Goal: Task Accomplishment & Management: Manage account settings

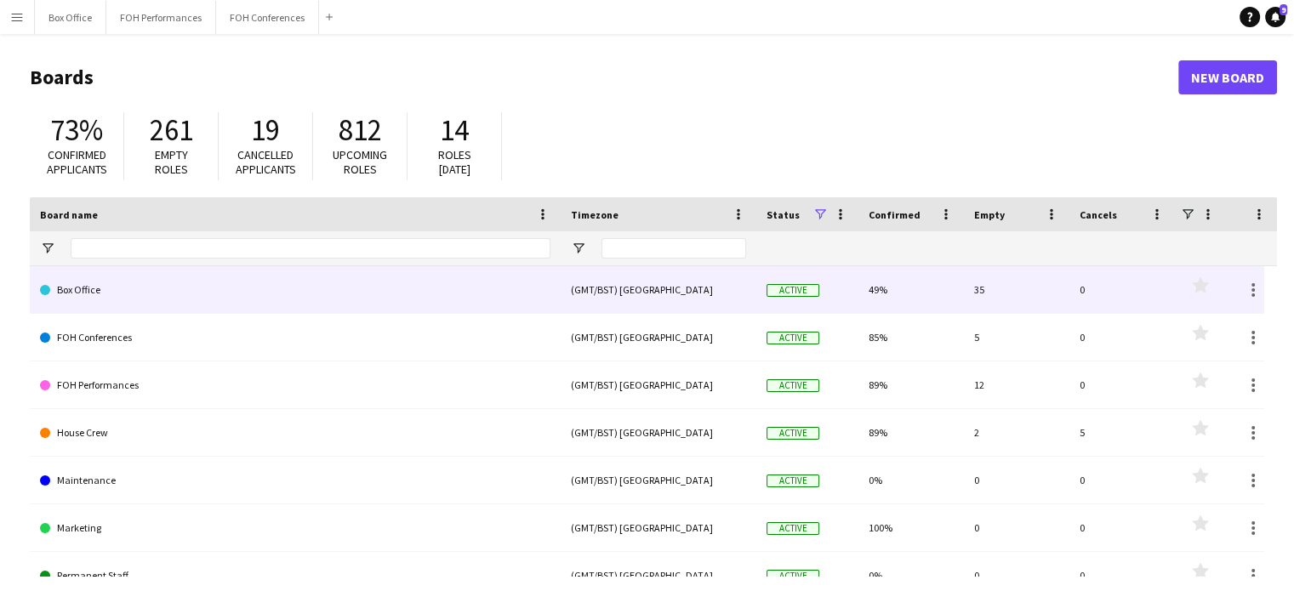
click at [268, 288] on link "Box Office" at bounding box center [295, 290] width 510 height 48
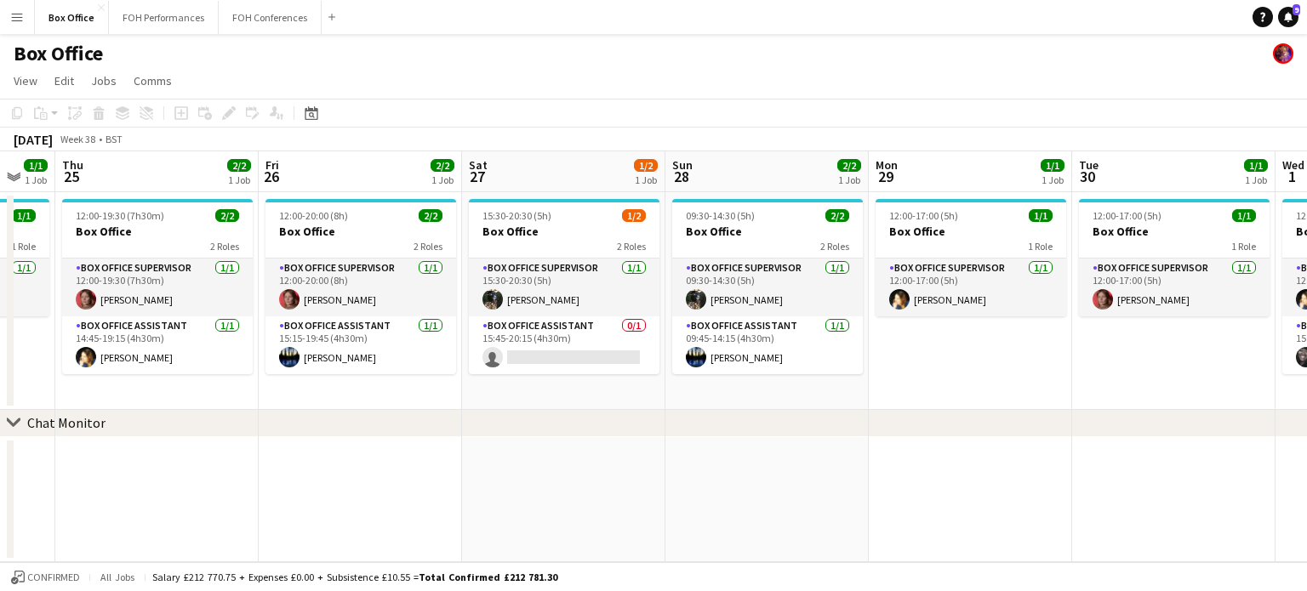
scroll to position [0, 795]
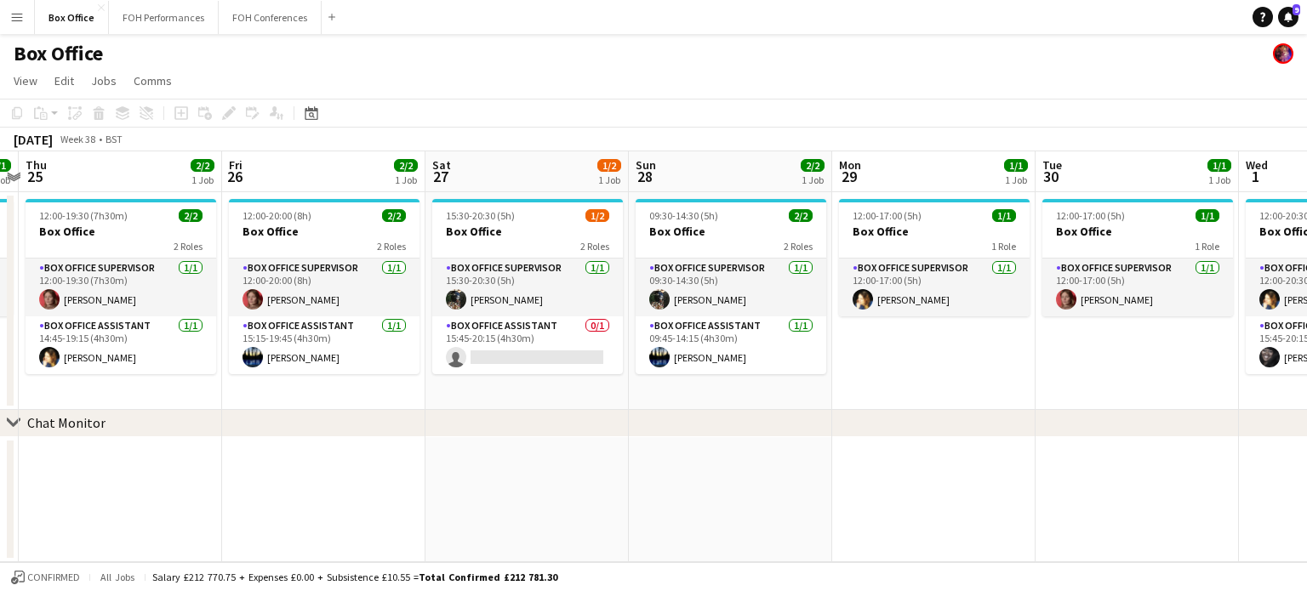
drag, startPoint x: 990, startPoint y: 180, endPoint x: 195, endPoint y: 180, distance: 794.7
click at [195, 180] on app-calendar-viewport "Sun 21 2/2 1 Job Mon 22 1/1 1 Job Tue 23 1/1 1 Job Wed 24 1/1 1 Job Thu 25 2/2 …" at bounding box center [653, 356] width 1307 height 411
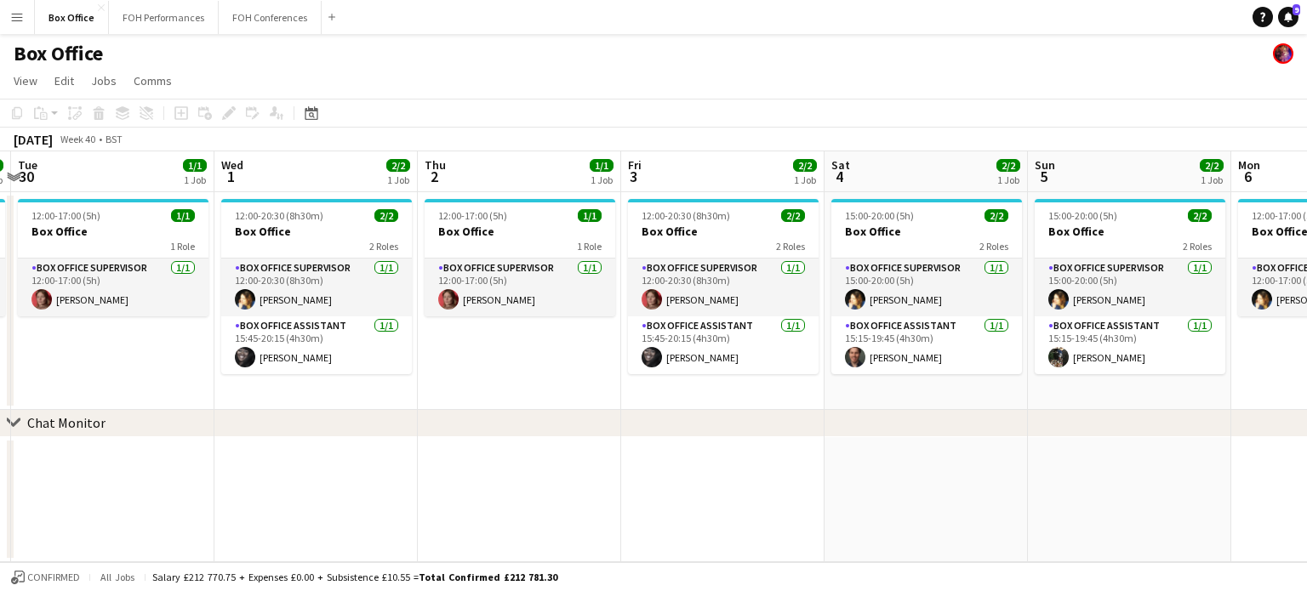
scroll to position [0, 647]
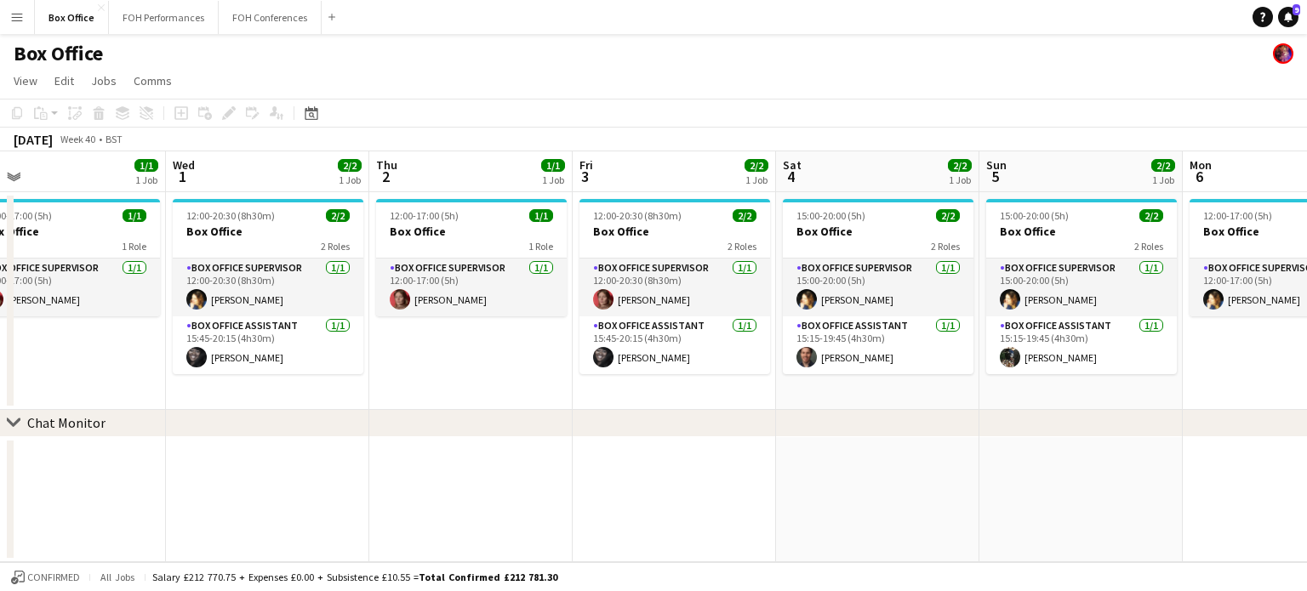
drag, startPoint x: 1073, startPoint y: 180, endPoint x: 0, endPoint y: 173, distance: 1072.9
click at [0, 173] on app-calendar-viewport "Sat 27 1/2 1 Job Sun 28 2/2 1 Job Mon 29 1/1 1 Job Tue 30 1/1 1 Job Wed 1 2/2 1…" at bounding box center [653, 356] width 1307 height 411
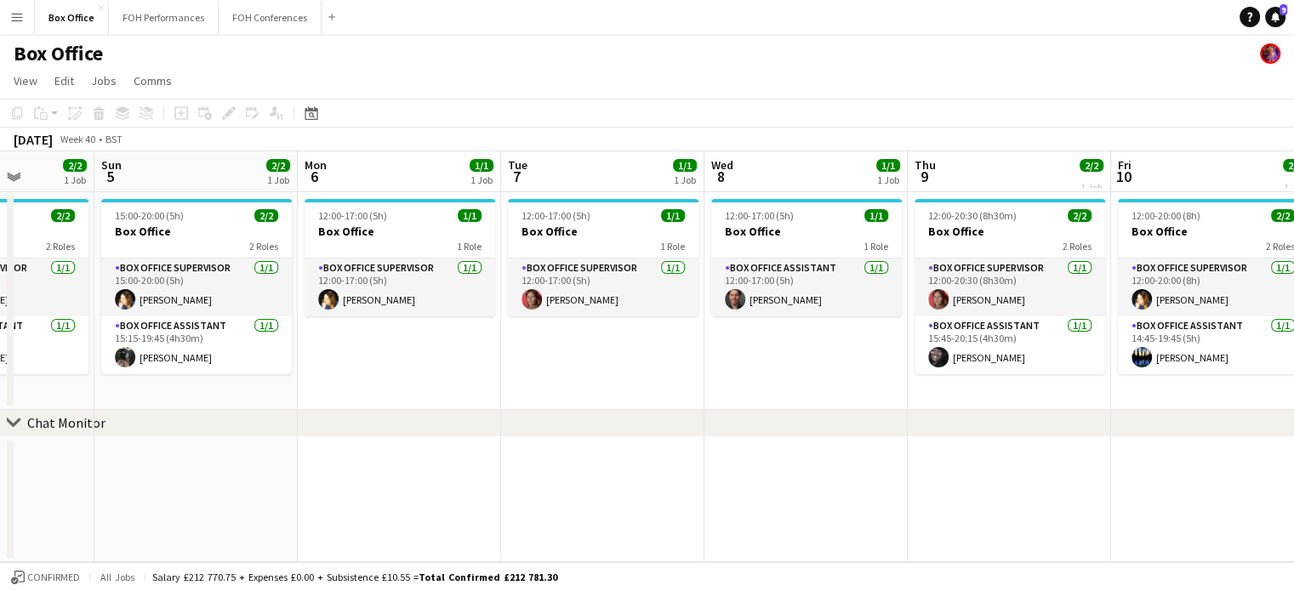
scroll to position [0, 721]
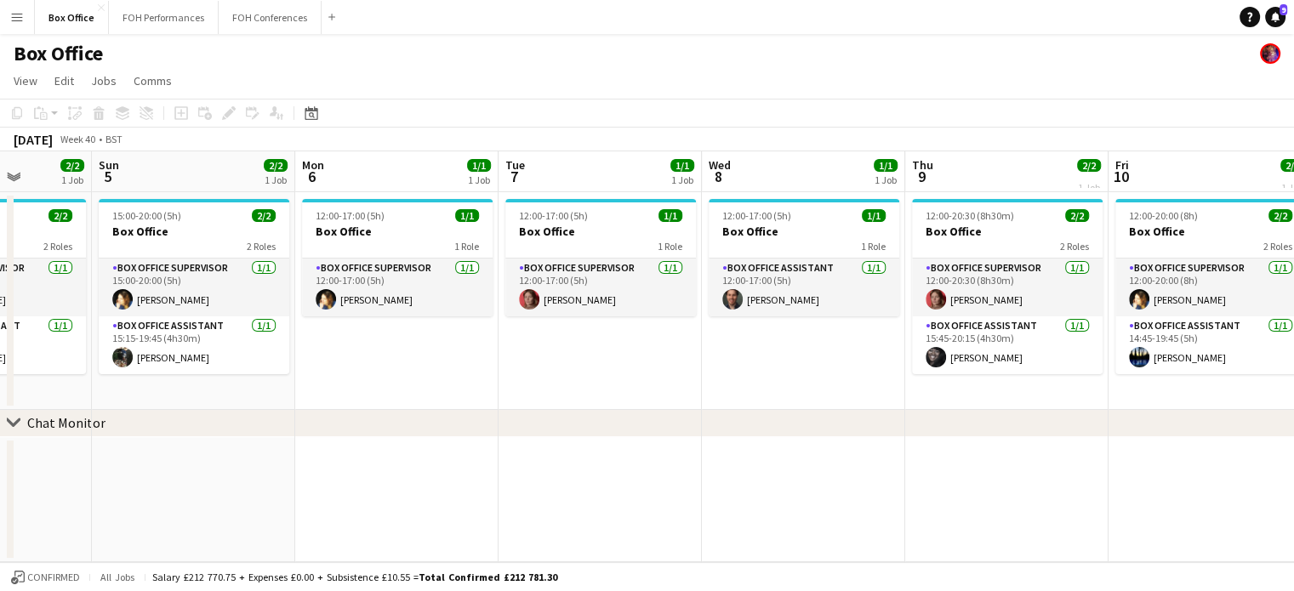
drag, startPoint x: 1147, startPoint y: 185, endPoint x: 260, endPoint y: 189, distance: 887.4
click at [260, 189] on app-calendar-viewport "Wed 1 2/2 1 Job Thu 2 1/1 1 Job Fri 3 2/2 1 Job Sat 4 2/2 1 Job Sun 5 2/2 1 Job…" at bounding box center [647, 356] width 1294 height 411
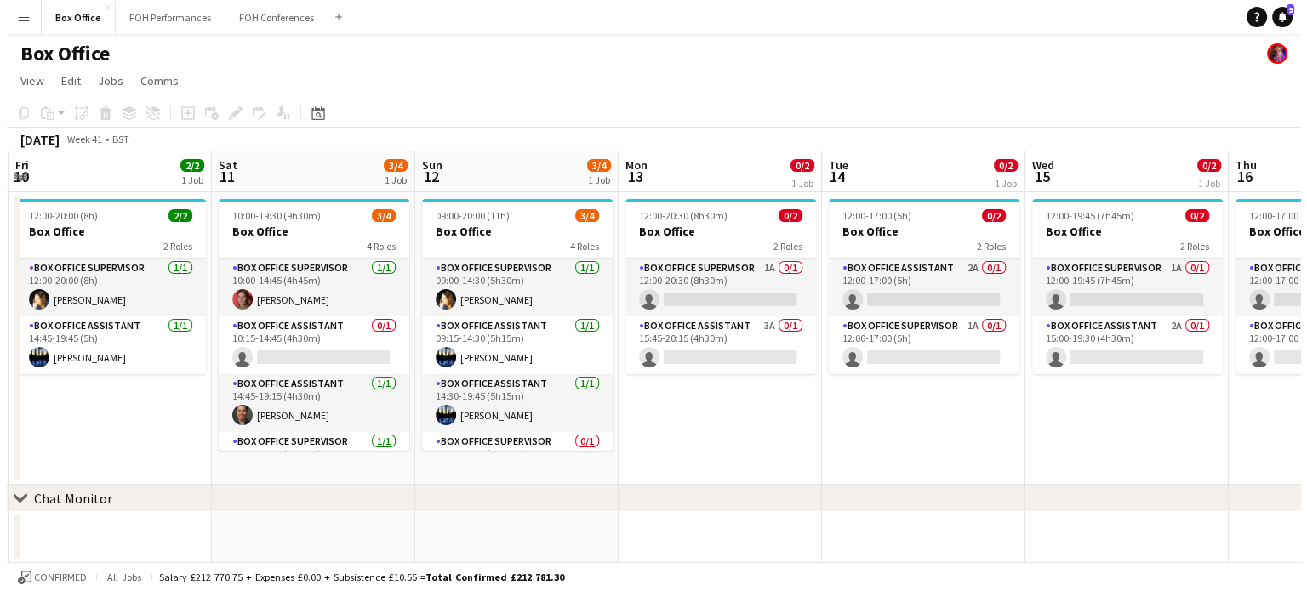
scroll to position [0, 729]
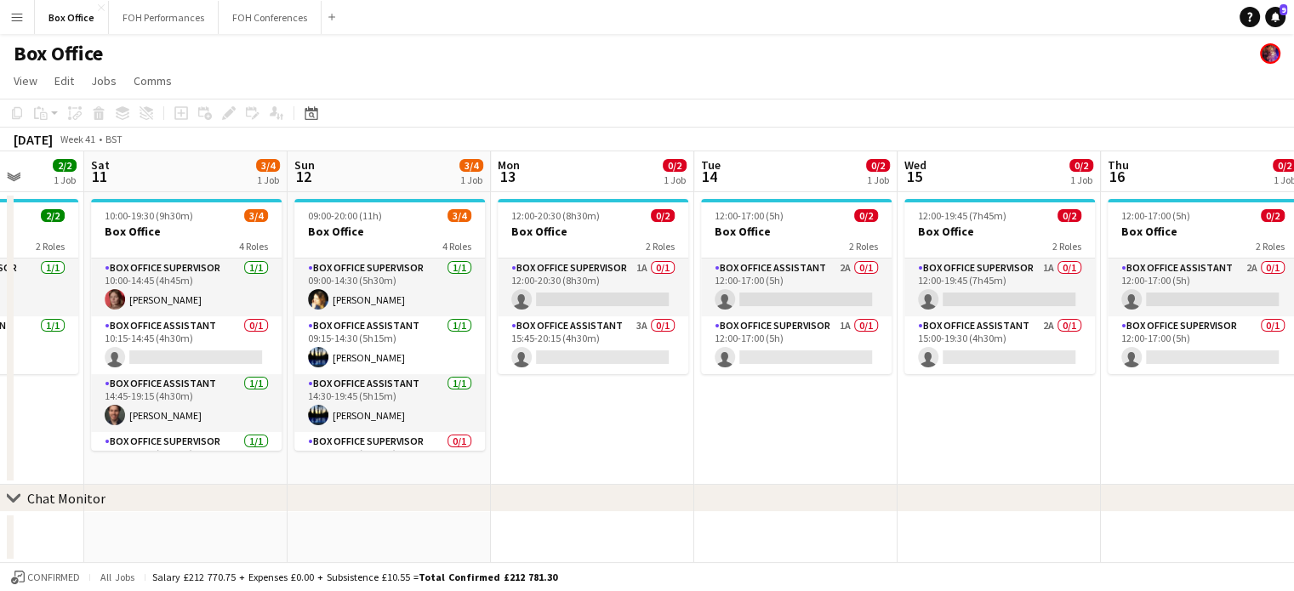
drag, startPoint x: 1228, startPoint y: 177, endPoint x: 0, endPoint y: 172, distance: 1227.7
click at [0, 172] on app-calendar-viewport "Tue 7 1/1 1 Job Wed 8 1/1 1 Job Thu 9 2/2 1 Job Fri 10 2/2 1 Job Sat 11 3/4 1 J…" at bounding box center [647, 357] width 1294 height 412
click at [137, 21] on button "FOH Performances Close" at bounding box center [164, 17] width 110 height 33
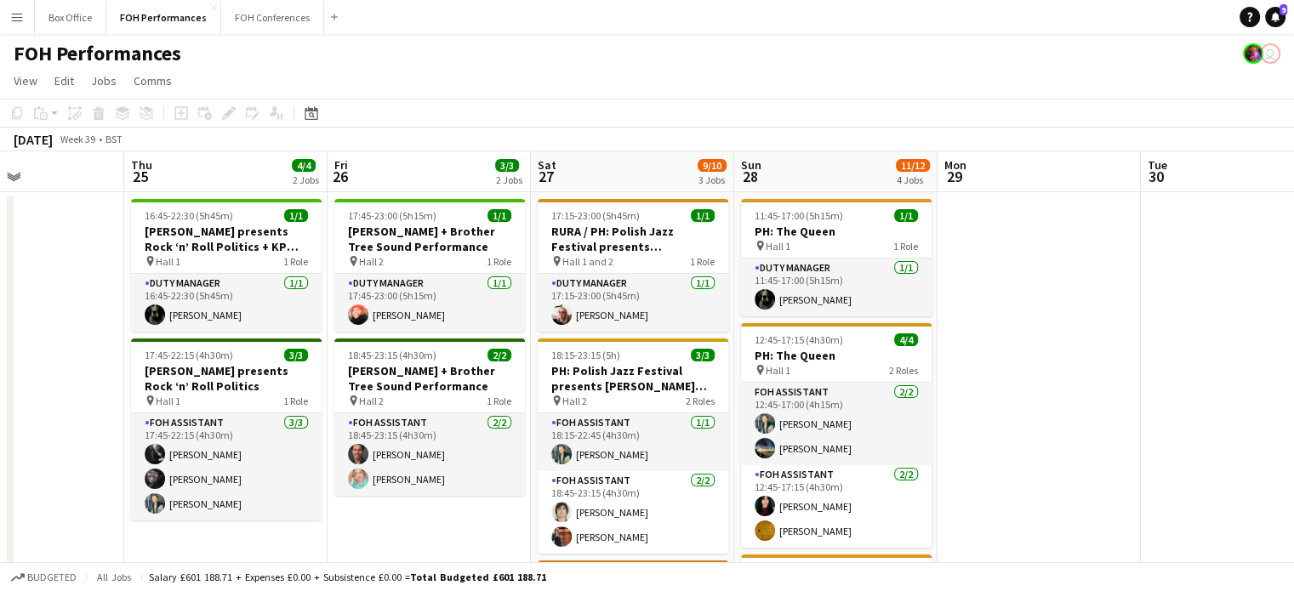
scroll to position [0, 741]
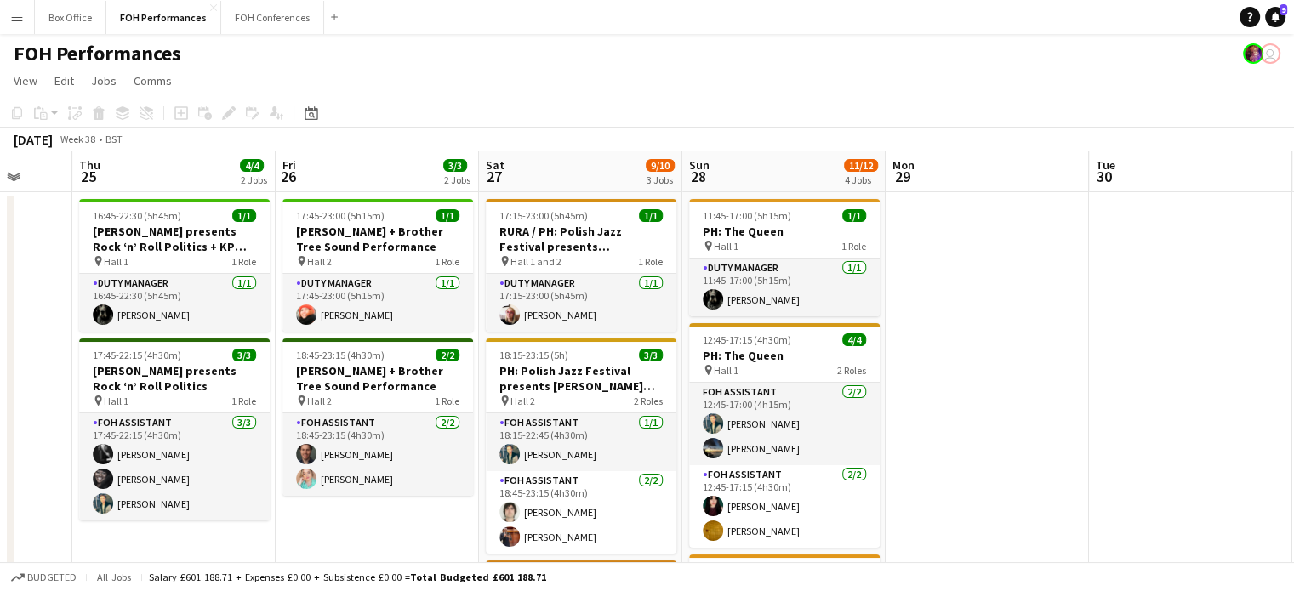
drag, startPoint x: 741, startPoint y: 166, endPoint x: 0, endPoint y: 166, distance: 741.1
click at [0, 166] on app-calendar-viewport "Sun 21 6/6 2 Jobs Mon 22 1/1 1 Job Tue 23 Wed 24 Thu 25 4/4 2 Jobs Fri 26 3/3 2…" at bounding box center [647, 599] width 1294 height 897
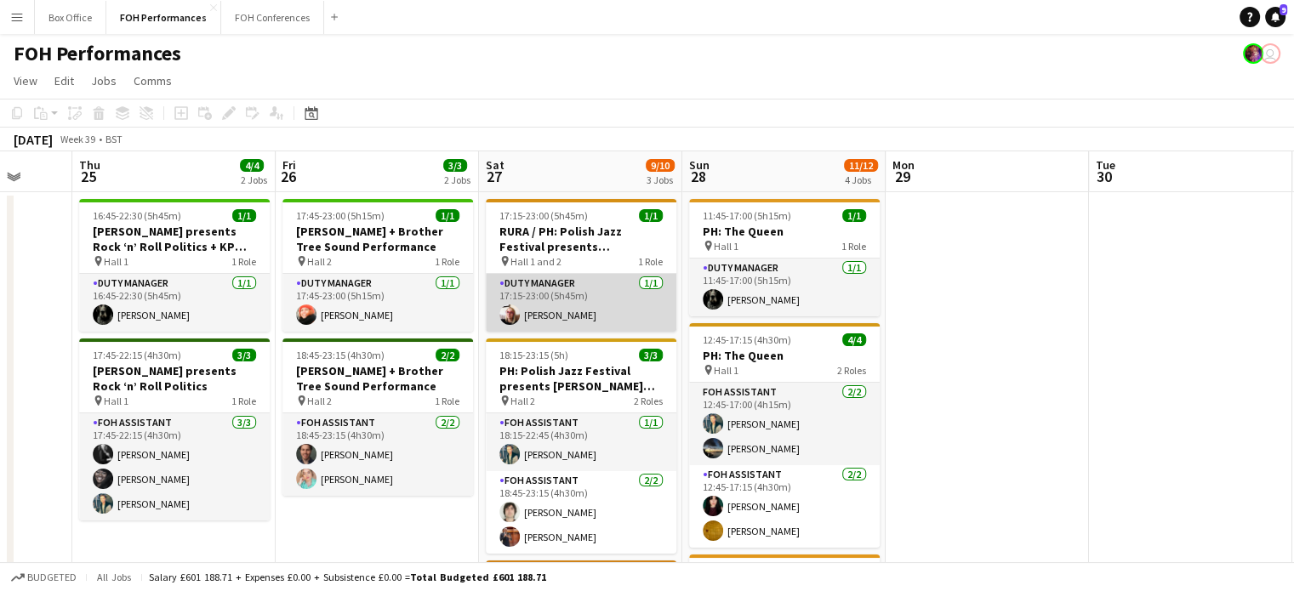
click at [562, 296] on app-card-role "Duty Manager [DATE] 17:15-23:00 (5h45m) [PERSON_NAME]" at bounding box center [581, 303] width 191 height 58
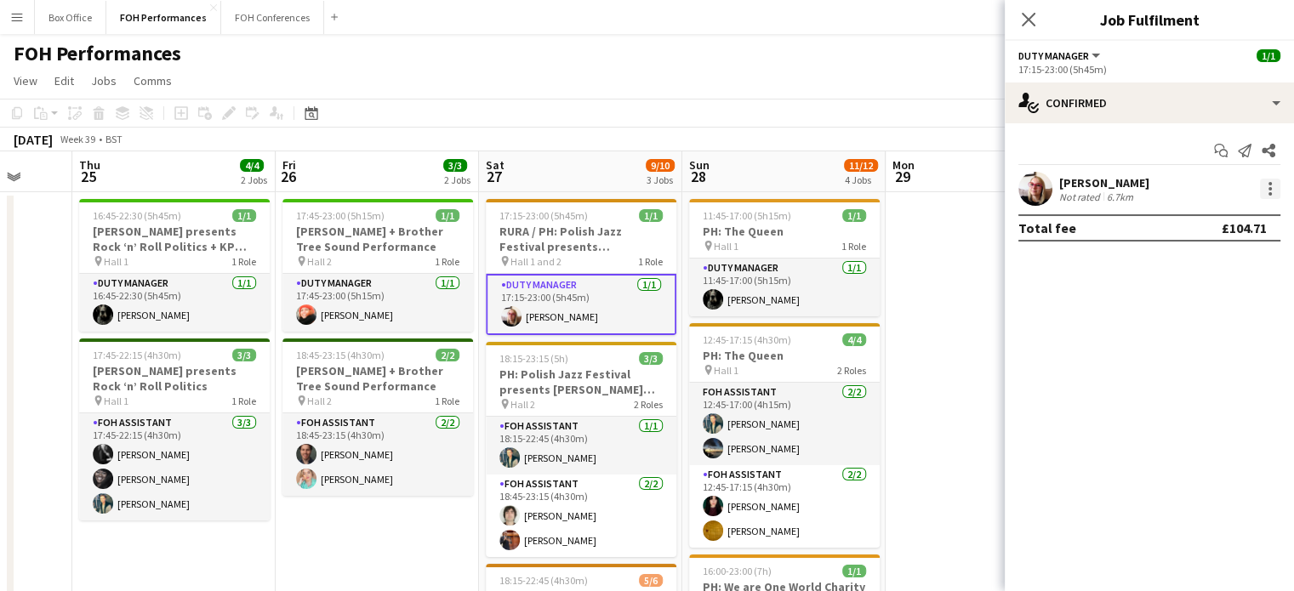
click at [1267, 190] on div at bounding box center [1270, 189] width 20 height 20
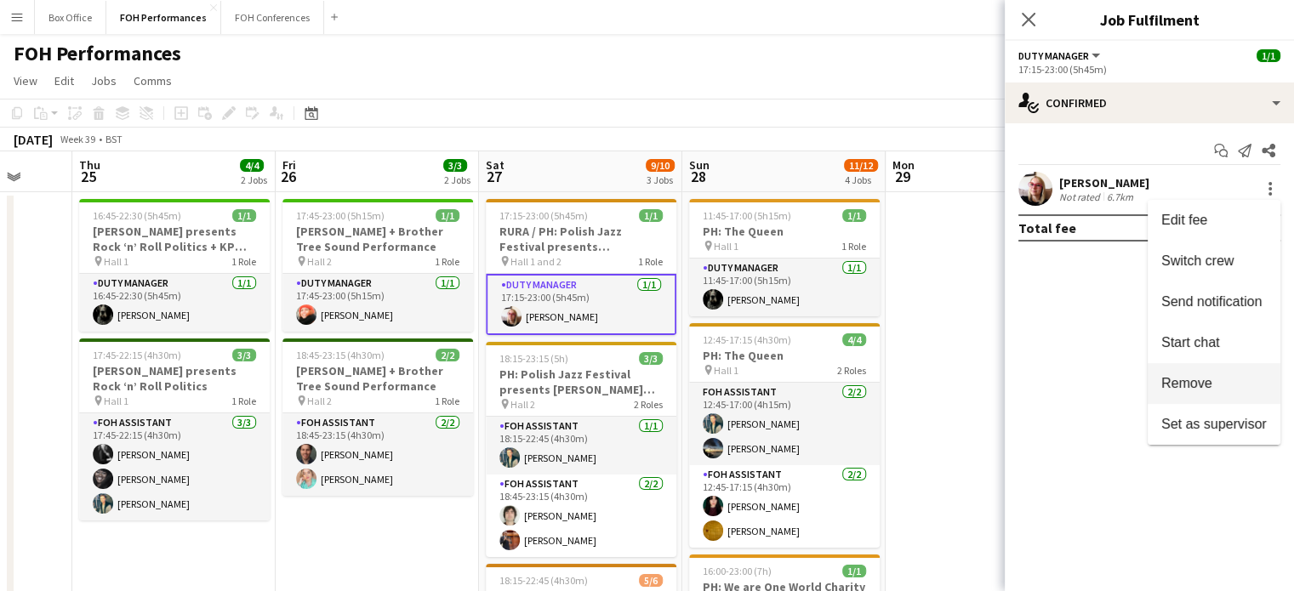
click at [1185, 385] on span "Remove" at bounding box center [1186, 383] width 51 height 14
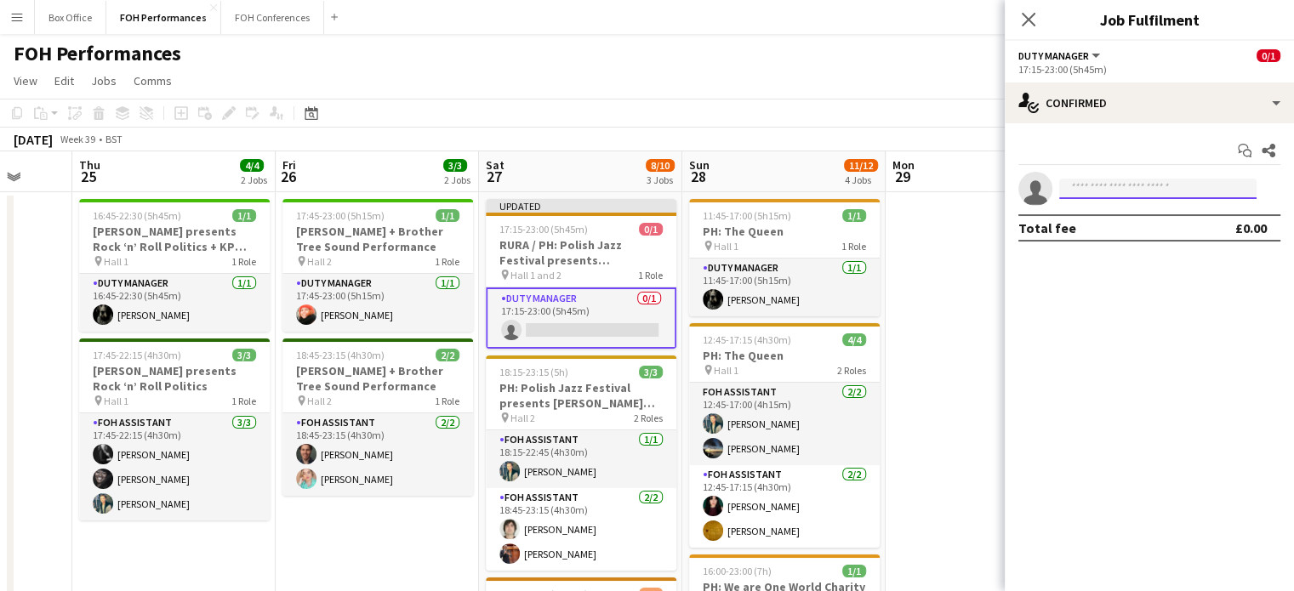
click at [1119, 189] on input at bounding box center [1157, 189] width 197 height 20
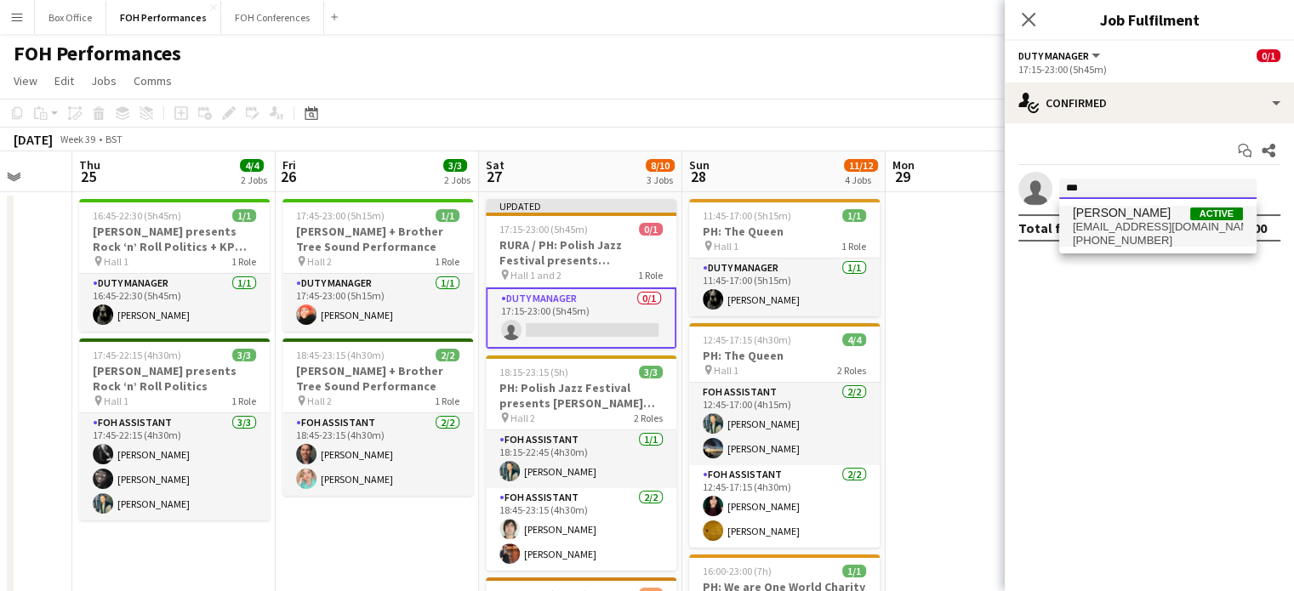
type input "***"
click at [1112, 224] on span "[EMAIL_ADDRESS][DOMAIN_NAME]" at bounding box center [1158, 227] width 170 height 14
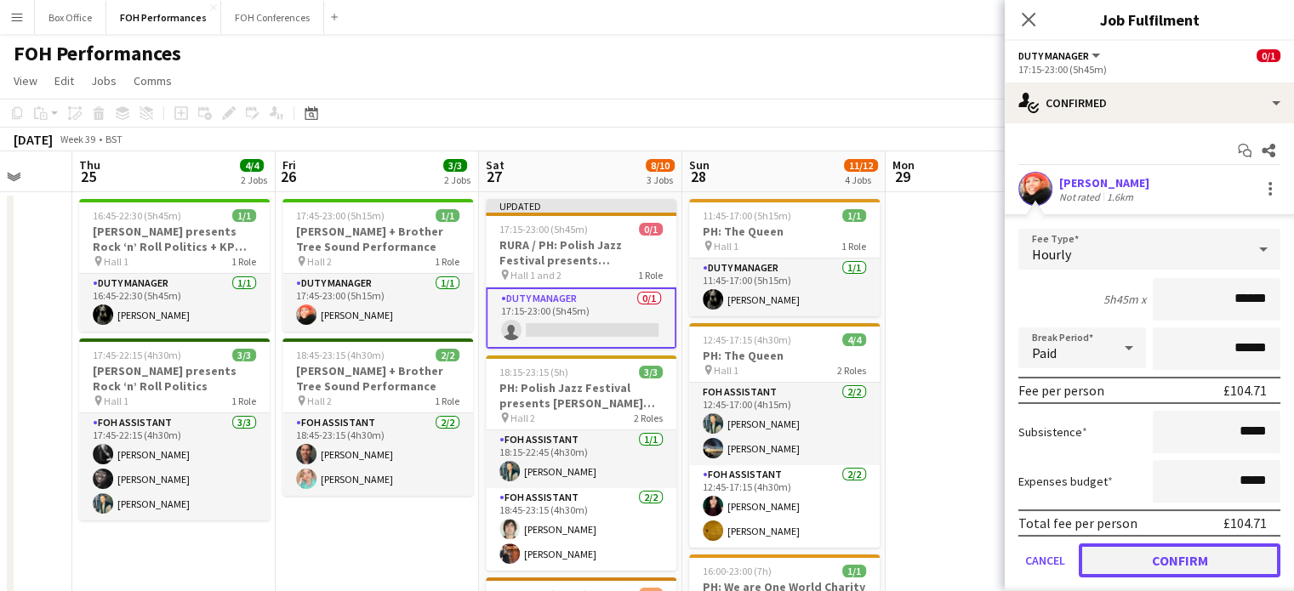
click at [1147, 556] on button "Confirm" at bounding box center [1180, 561] width 202 height 34
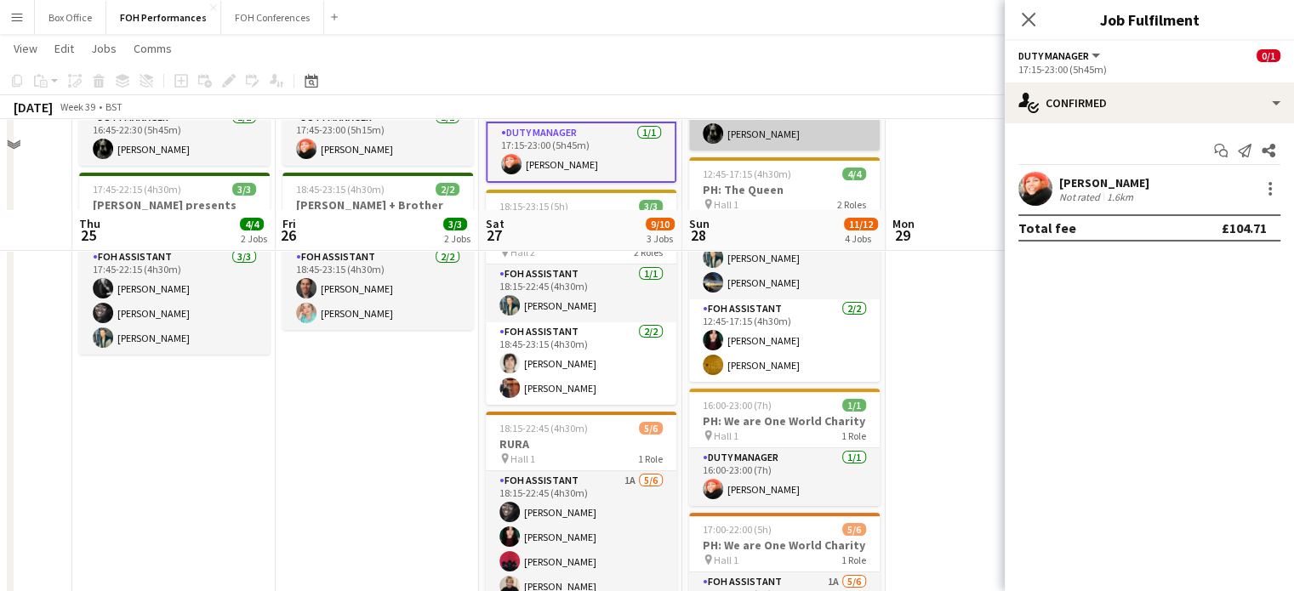
scroll to position [255, 0]
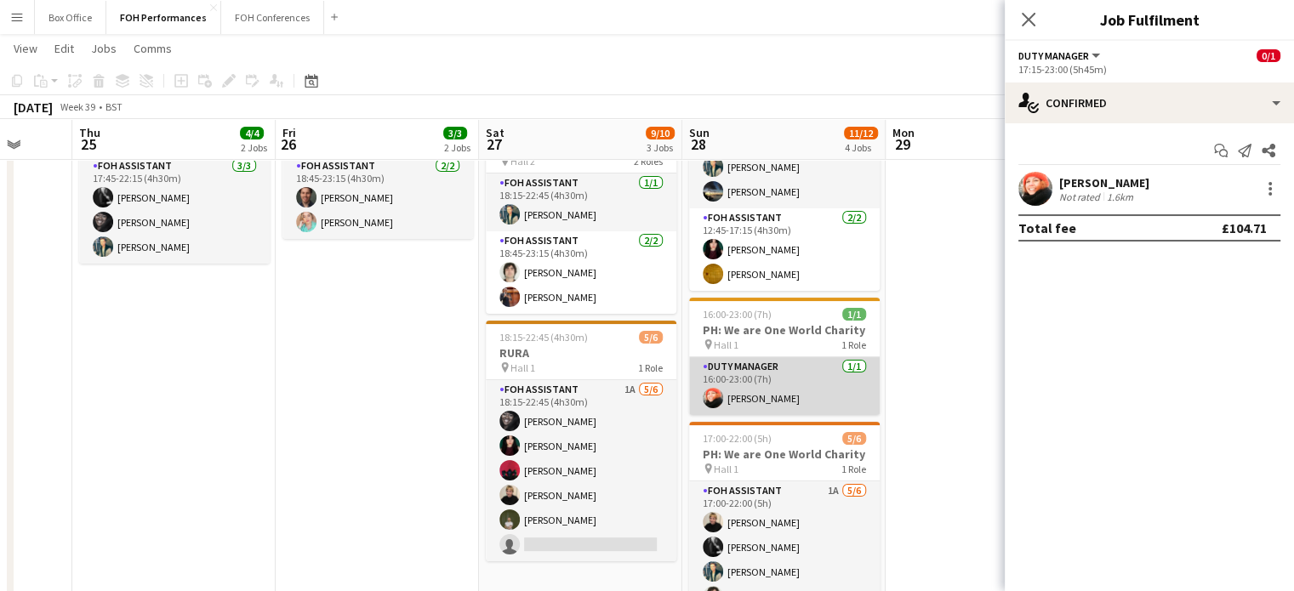
click at [763, 396] on app-card-role "Duty Manager [DATE] 16:00-23:00 (7h) [PERSON_NAME]" at bounding box center [784, 386] width 191 height 58
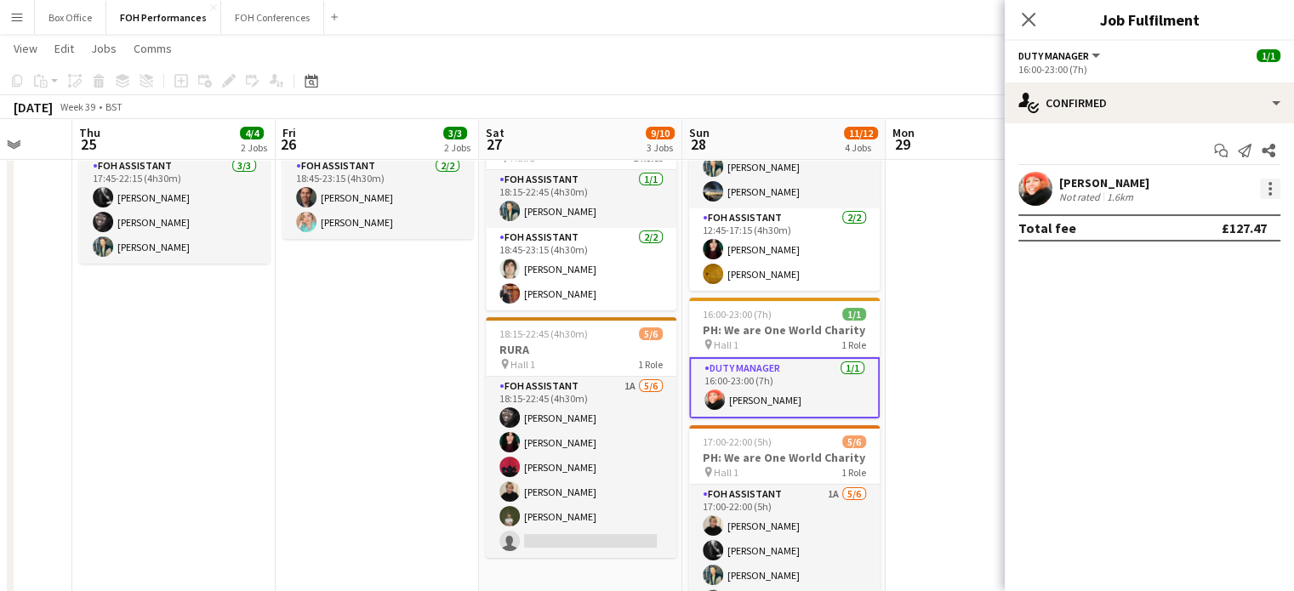
click at [1269, 189] on div at bounding box center [1270, 188] width 3 height 3
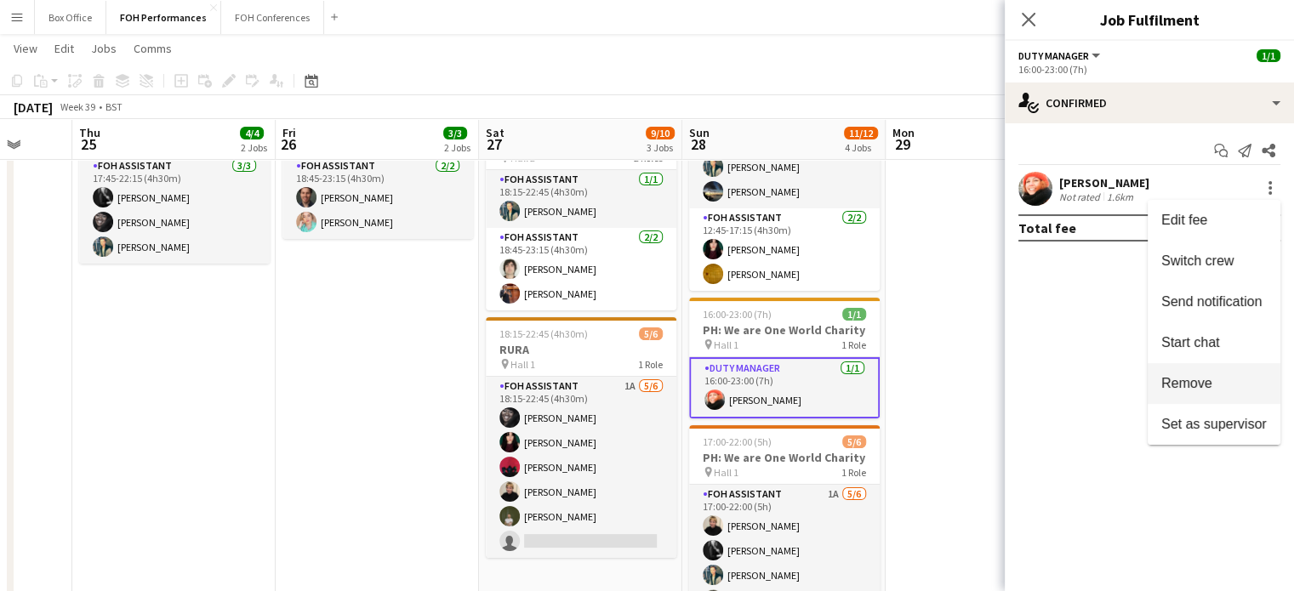
click at [1167, 379] on span "Remove" at bounding box center [1186, 383] width 51 height 14
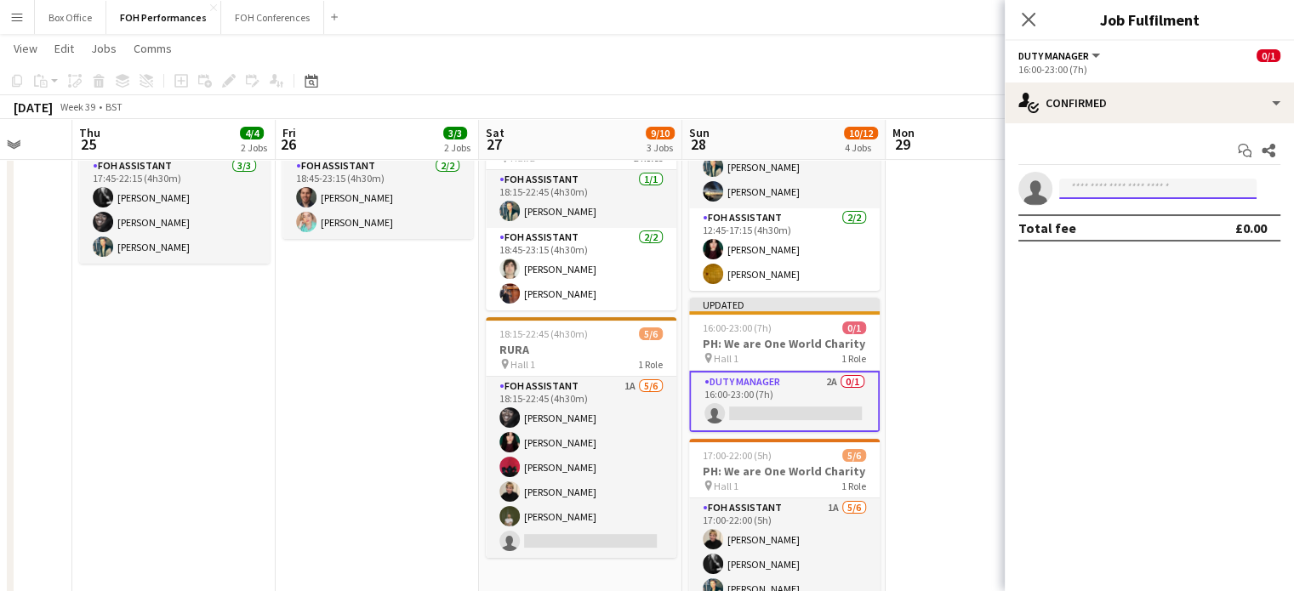
click at [1120, 183] on input at bounding box center [1157, 189] width 197 height 20
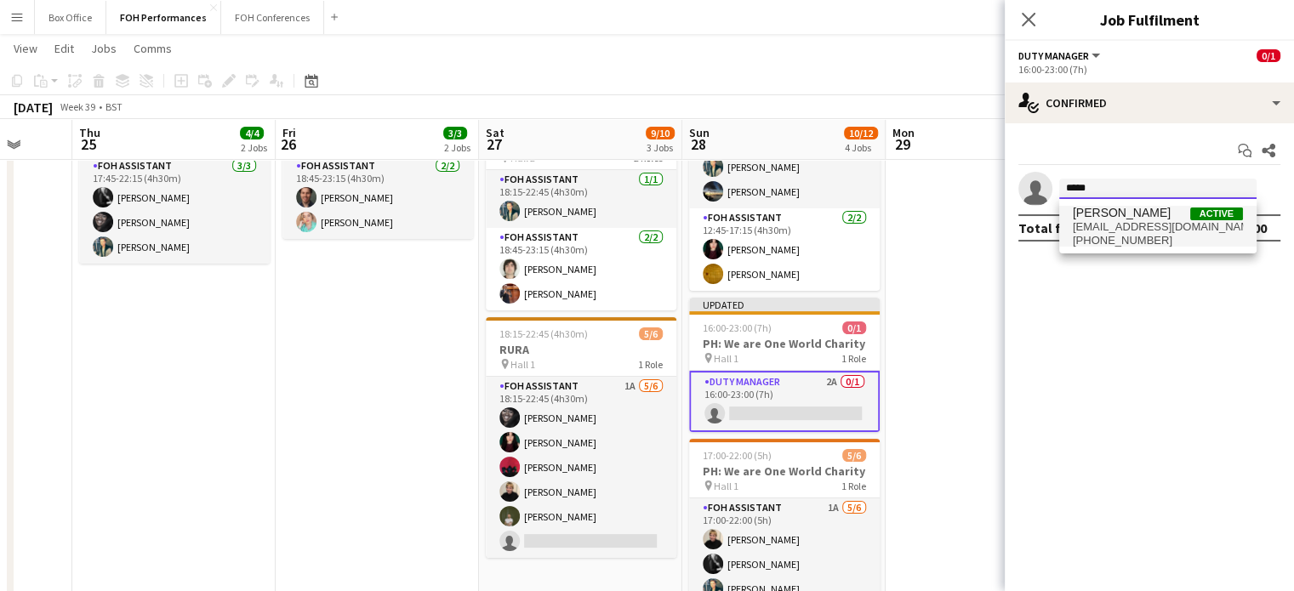
type input "*****"
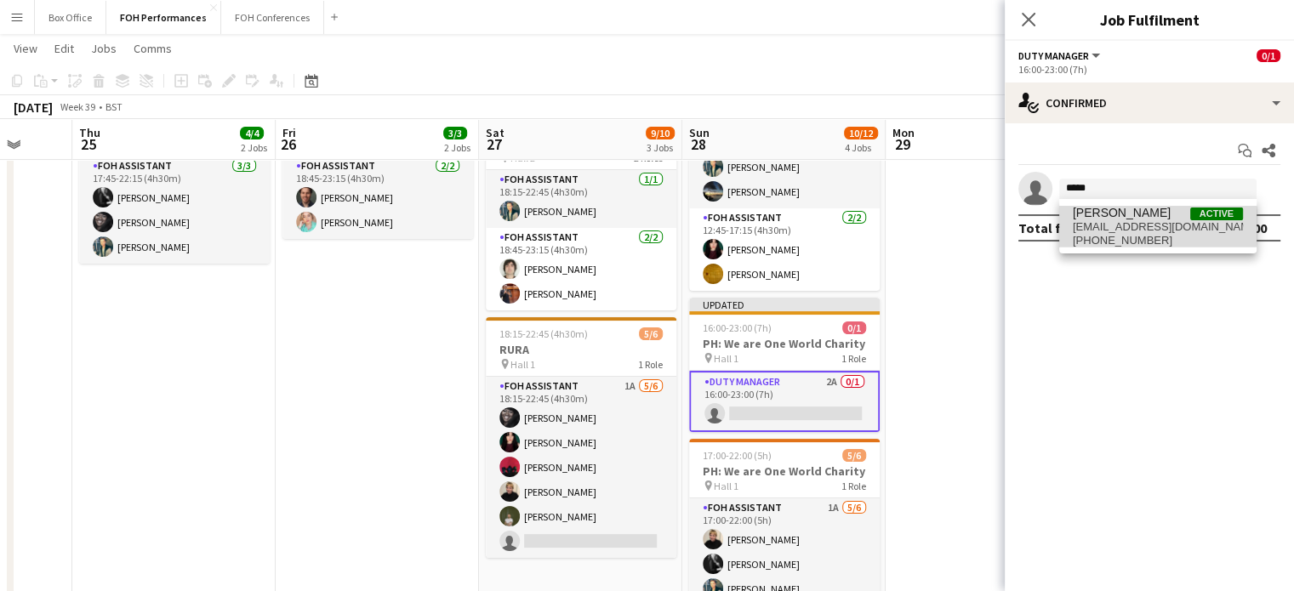
click at [1120, 225] on span "[EMAIL_ADDRESS][DOMAIN_NAME]" at bounding box center [1158, 227] width 170 height 14
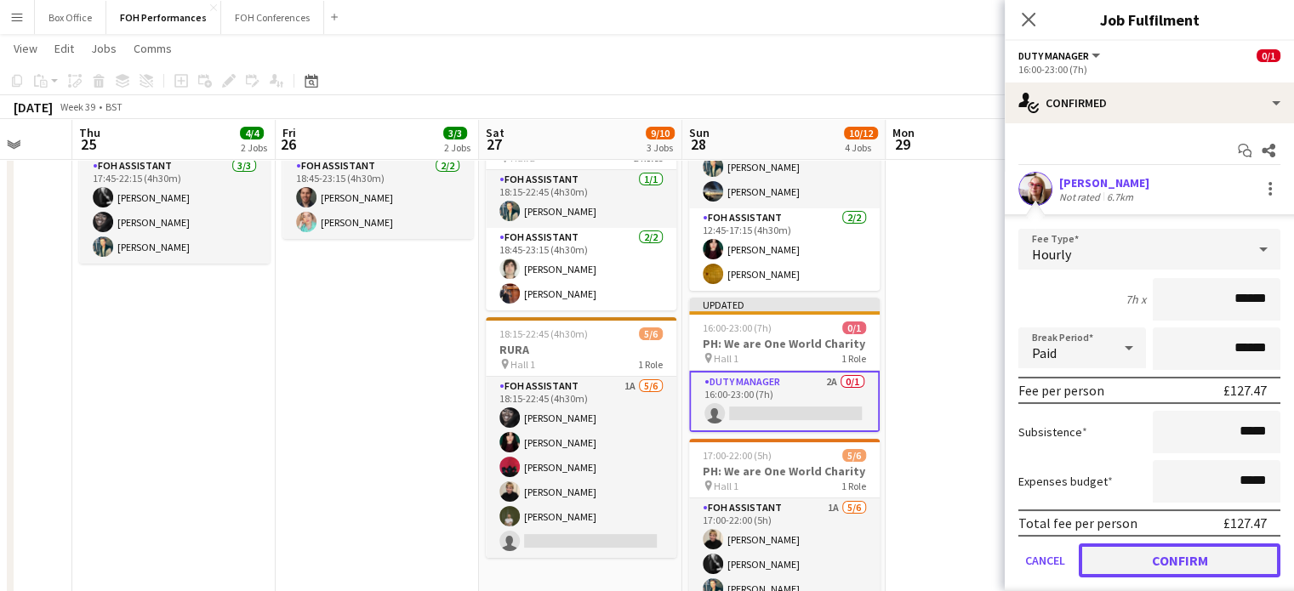
click at [1165, 556] on button "Confirm" at bounding box center [1180, 561] width 202 height 34
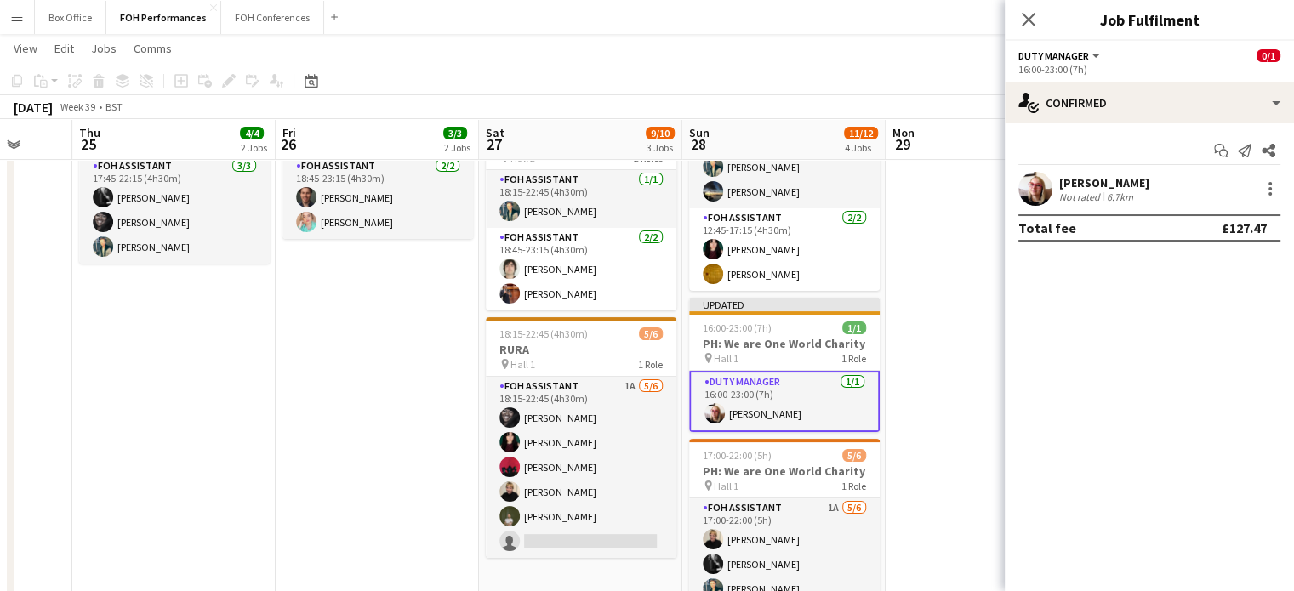
click at [970, 278] on app-date-cell at bounding box center [987, 363] width 203 height 856
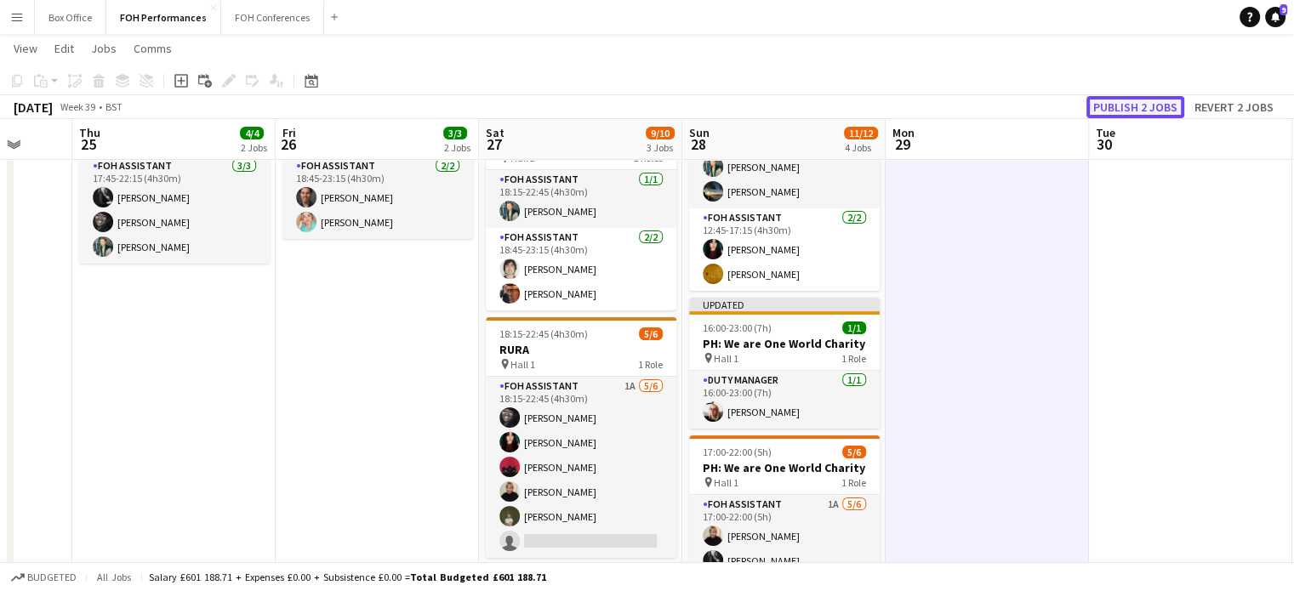
click at [1126, 100] on button "Publish 2 jobs" at bounding box center [1136, 107] width 98 height 22
